Goal: Find specific page/section: Find specific page/section

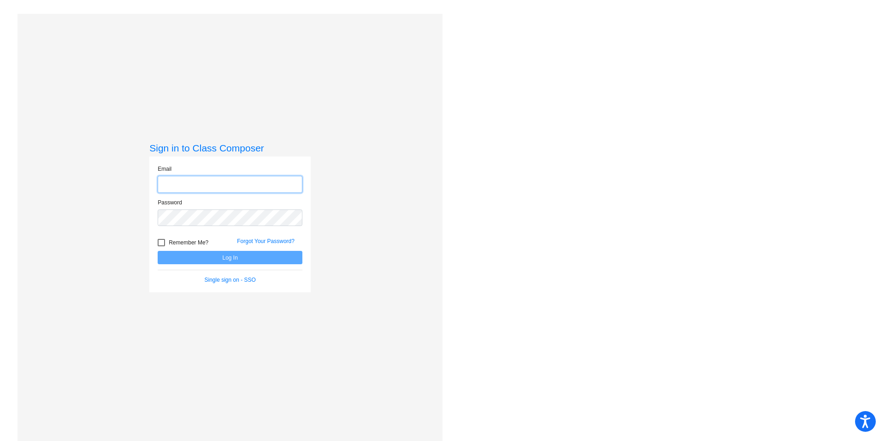
type input "[PERSON_NAME][EMAIL_ADDRESS][PERSON_NAME][DOMAIN_NAME]"
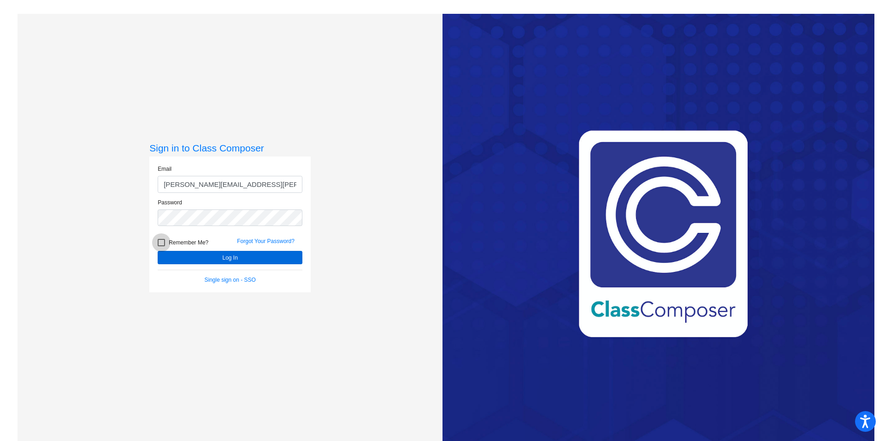
drag, startPoint x: 160, startPoint y: 242, endPoint x: 188, endPoint y: 255, distance: 30.3
click at [160, 242] on div at bounding box center [161, 242] width 7 height 7
click at [161, 247] on input "Remember Me?" at bounding box center [161, 247] width 0 height 0
checkbox input "true"
click at [212, 258] on button "Log In" at bounding box center [230, 257] width 145 height 13
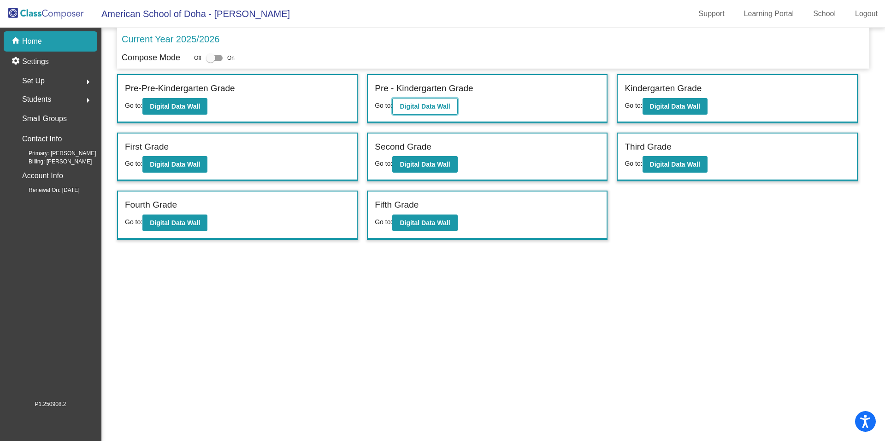
click at [420, 105] on b "Digital Data Wall" at bounding box center [425, 106] width 50 height 7
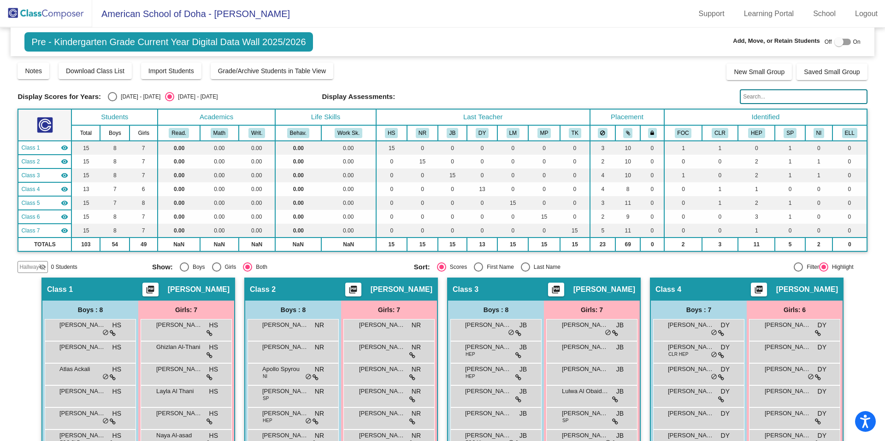
click at [48, 13] on img at bounding box center [46, 13] width 92 height 27
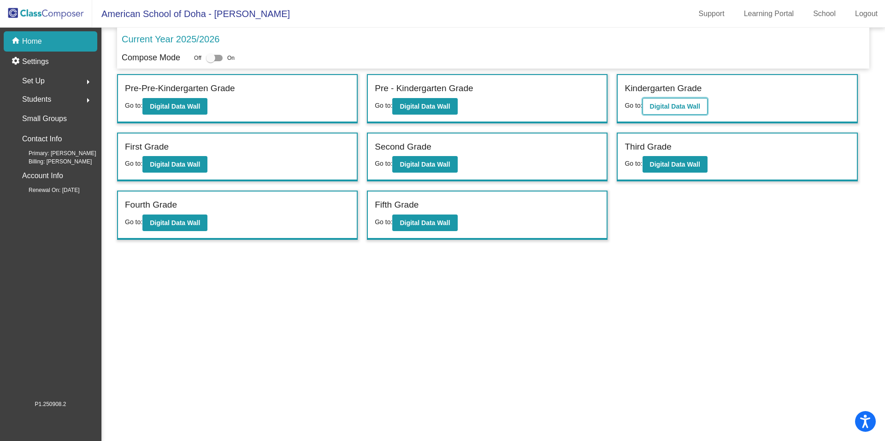
click at [652, 110] on button "Digital Data Wall" at bounding box center [674, 106] width 65 height 17
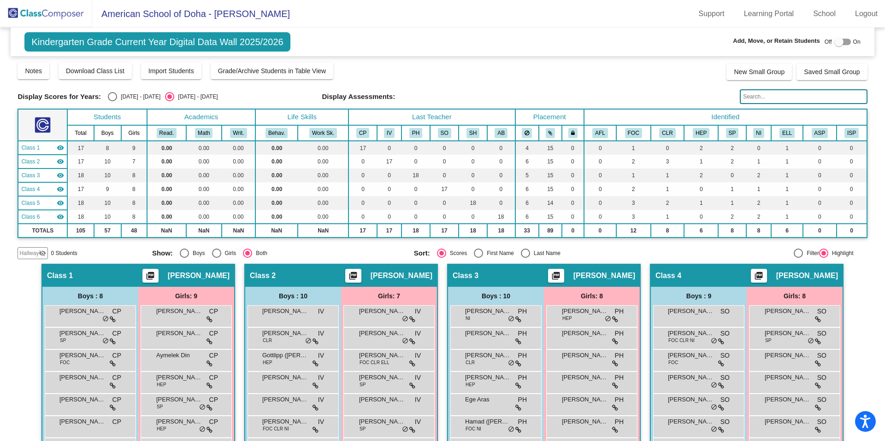
click at [65, 12] on img at bounding box center [46, 13] width 92 height 27
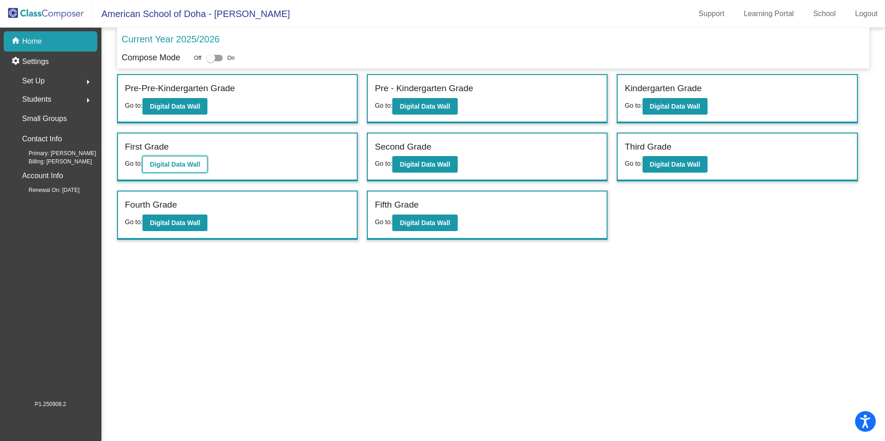
click at [186, 163] on b "Digital Data Wall" at bounding box center [175, 164] width 50 height 7
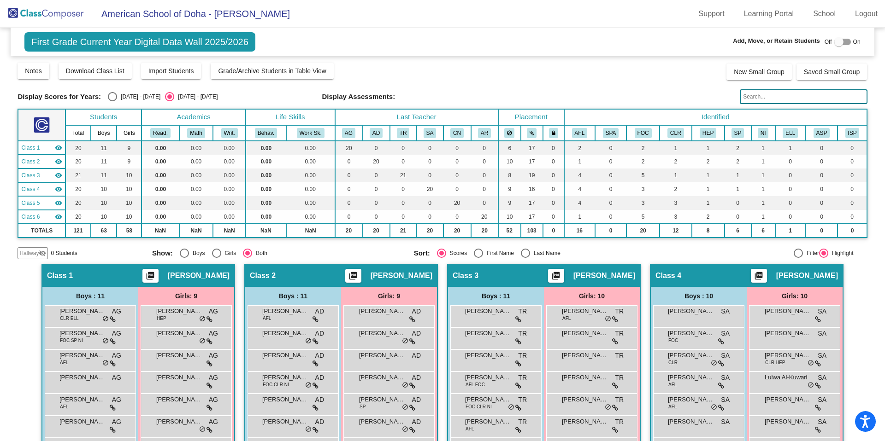
click at [50, 12] on img at bounding box center [46, 13] width 92 height 27
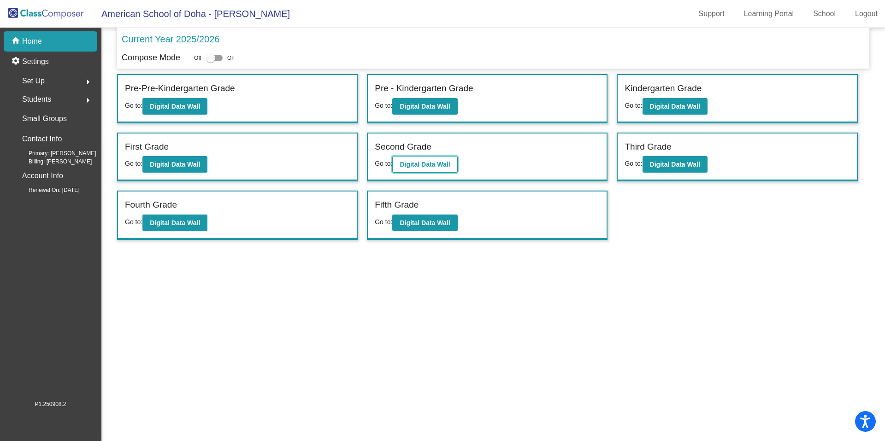
click at [425, 159] on button "Digital Data Wall" at bounding box center [424, 164] width 65 height 17
